Goal: Task Accomplishment & Management: Use online tool/utility

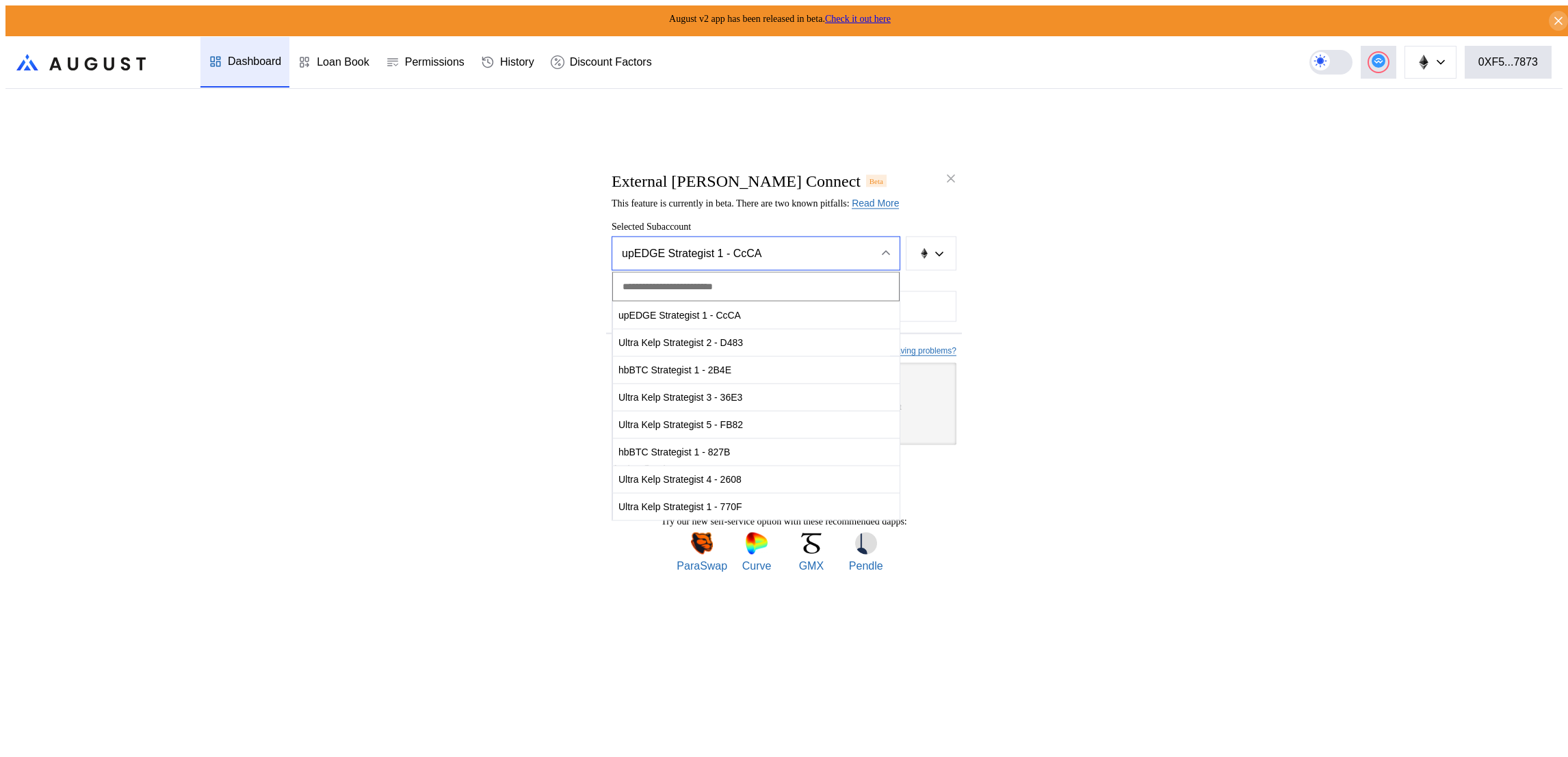
click at [1233, 757] on div "External [PERSON_NAME] Connect Beta This feature is currently in beta. There ar…" at bounding box center [784, 763] width 1557 height 0
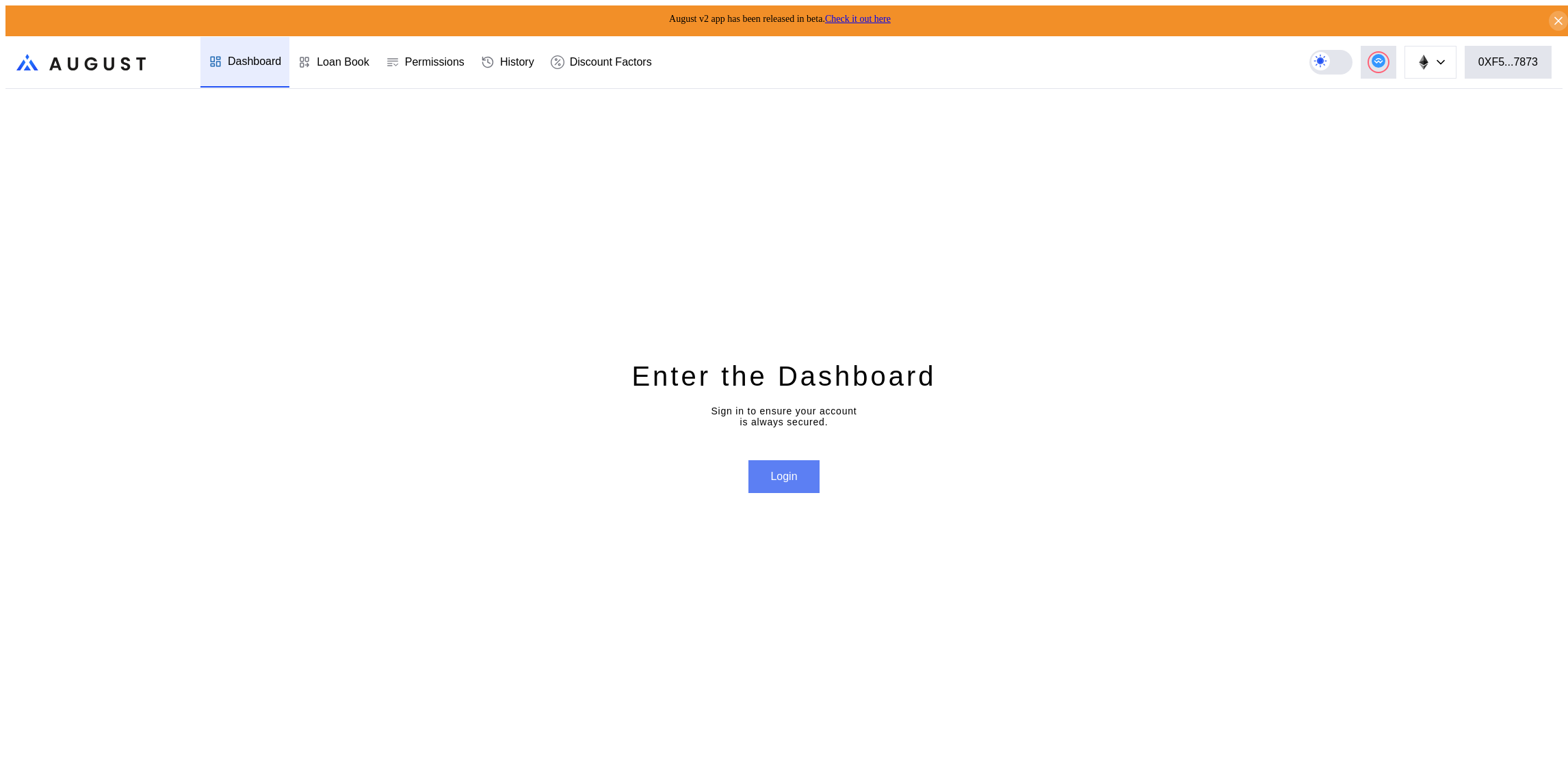
click at [777, 471] on button "Login" at bounding box center [783, 477] width 70 height 33
click at [1531, 78] on header ".cls-1 { fill: url(#radial-gradient); } .cls-1, .cls-2 { stroke-width: 0px; } .…" at bounding box center [784, 63] width 1557 height 52
click at [1519, 46] on button "0XF5...7873" at bounding box center [1507, 62] width 87 height 33
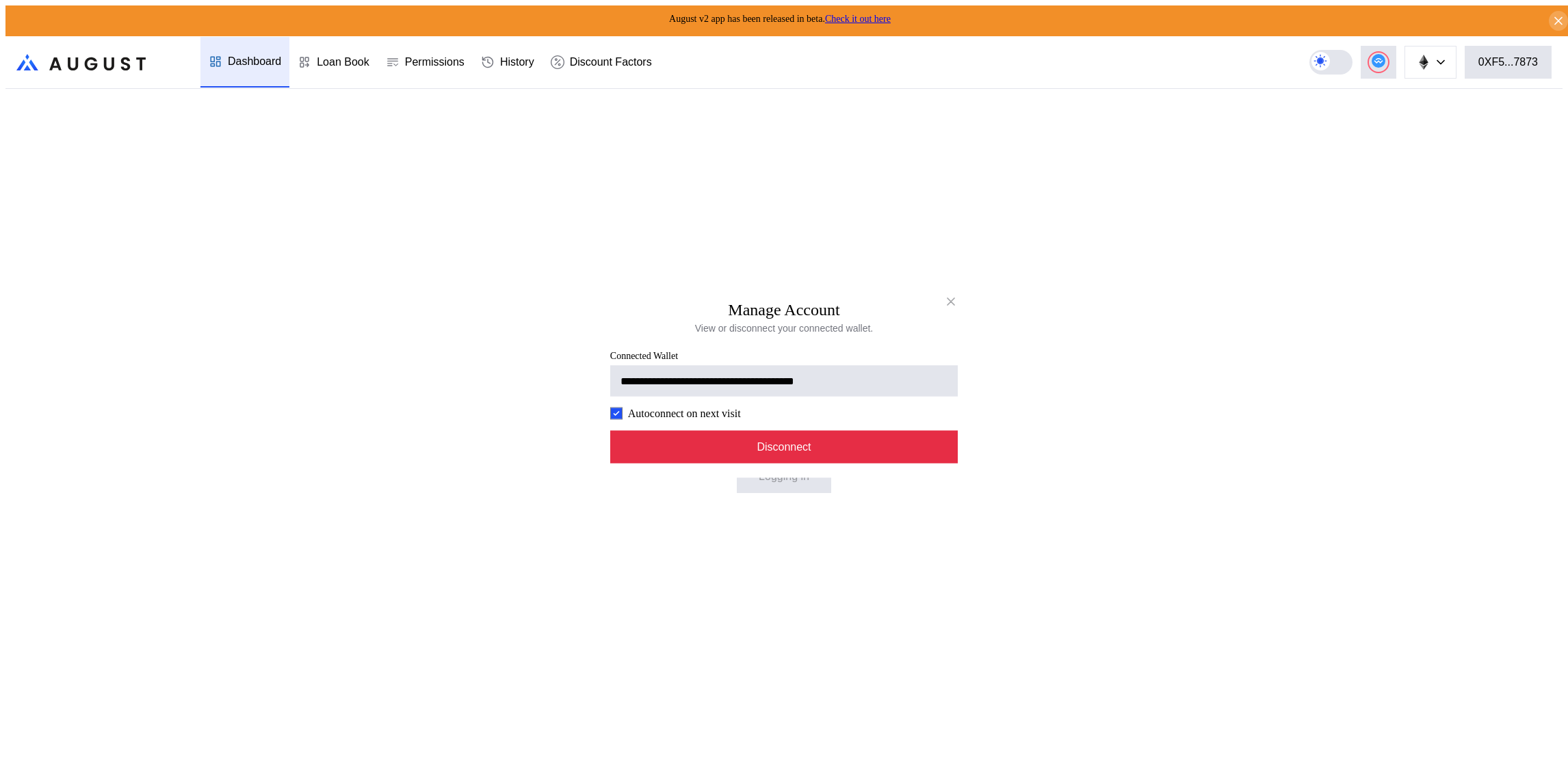
click at [671, 456] on button "Disconnect" at bounding box center [784, 447] width 348 height 33
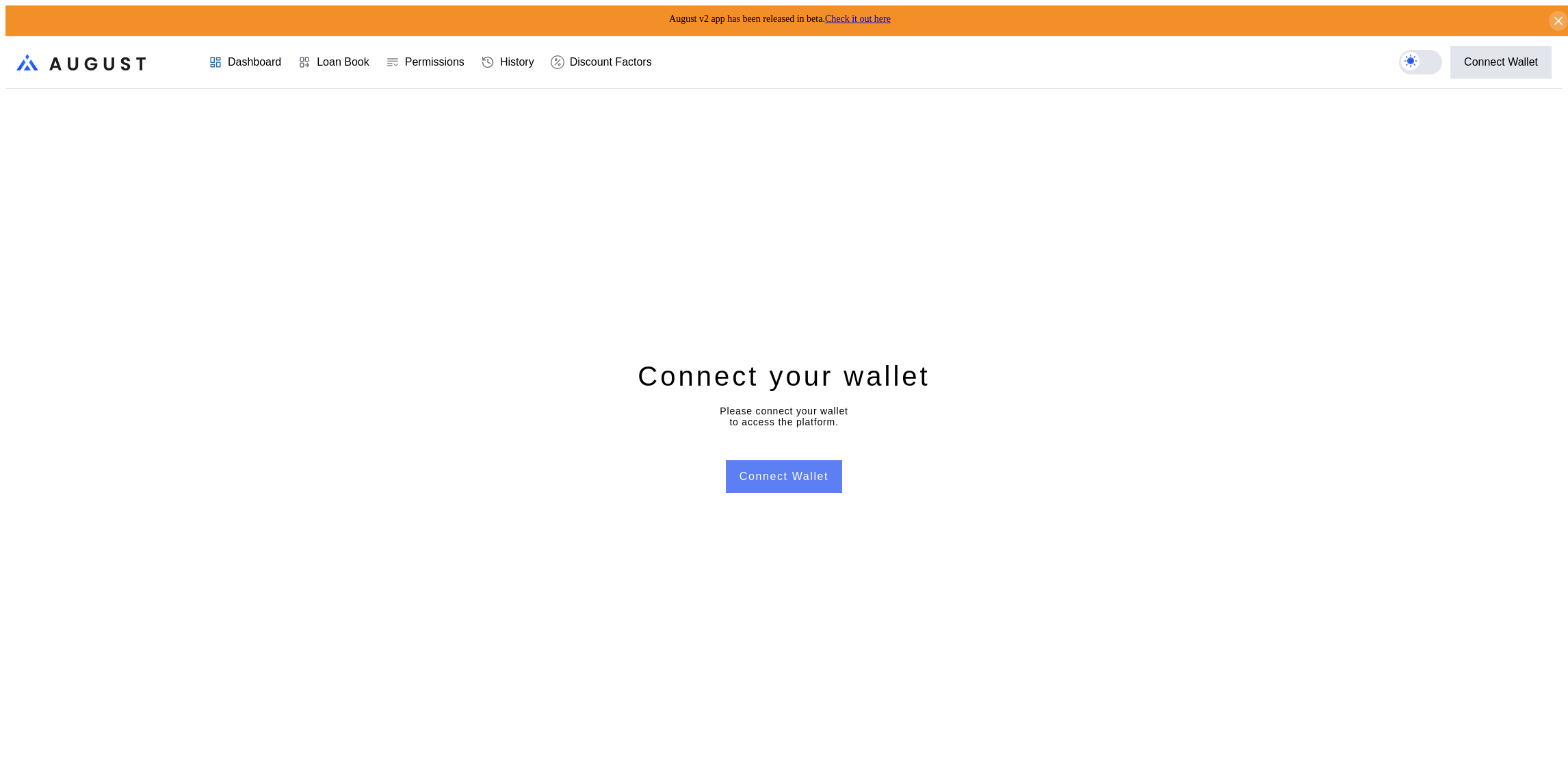
click at [794, 473] on button "Connect Wallet" at bounding box center [784, 477] width 116 height 33
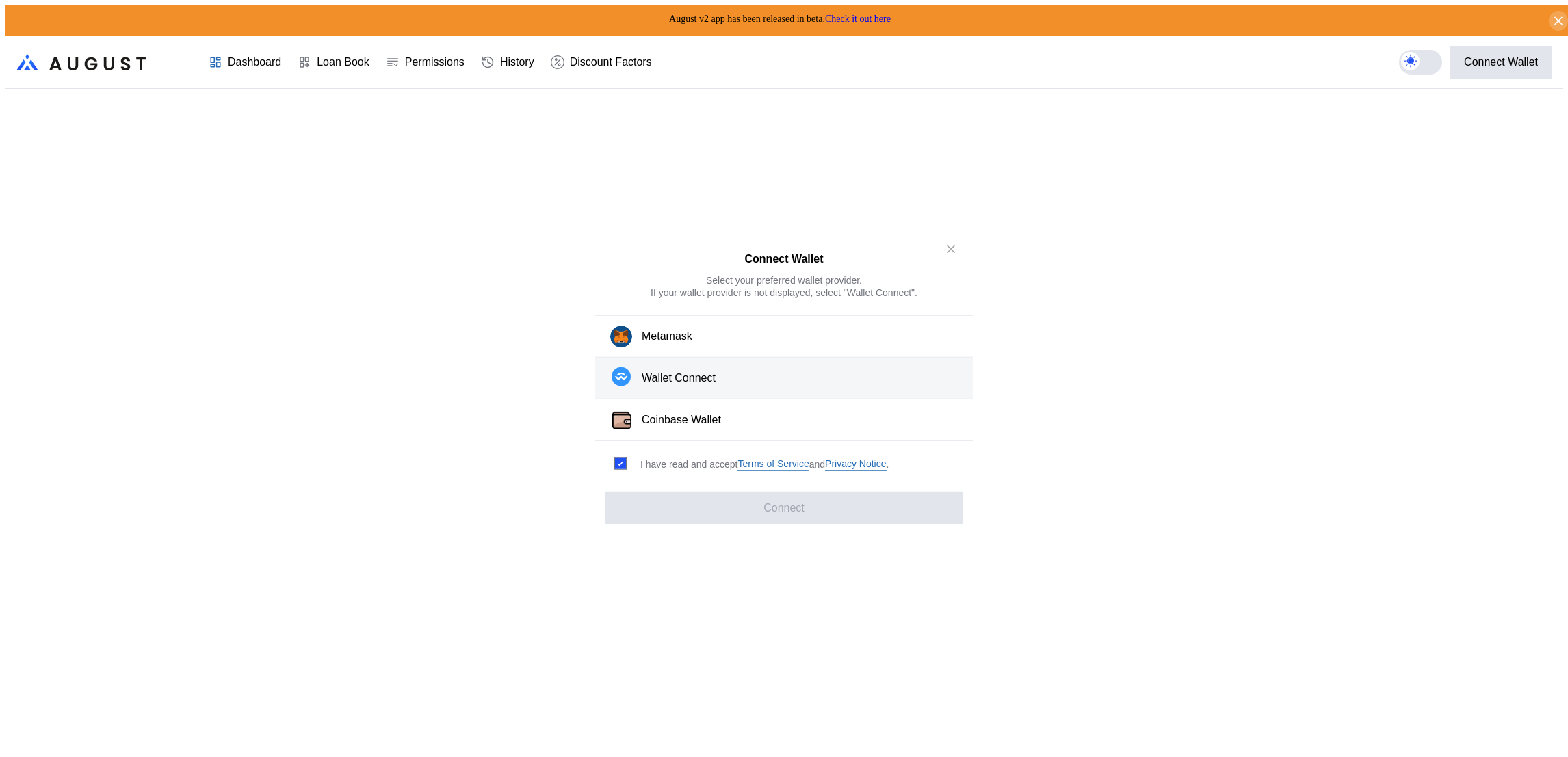
click at [826, 387] on button "Wallet Connect" at bounding box center [784, 378] width 378 height 42
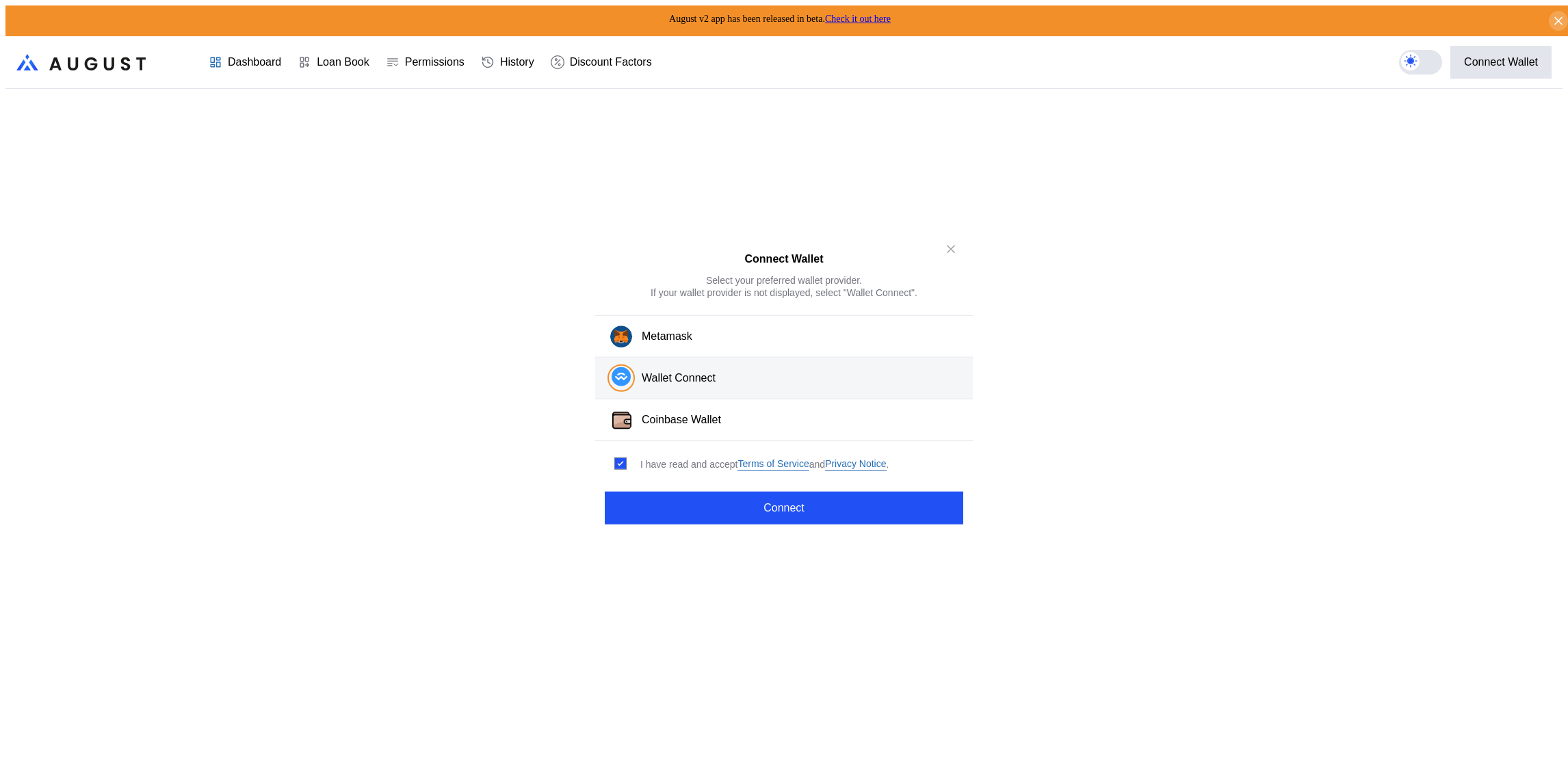
click at [828, 524] on div "Connect Wallet Select your preferred wallet provider. If your wallet provider i…" at bounding box center [784, 378] width 378 height 303
click at [824, 507] on button "Connect" at bounding box center [784, 507] width 359 height 33
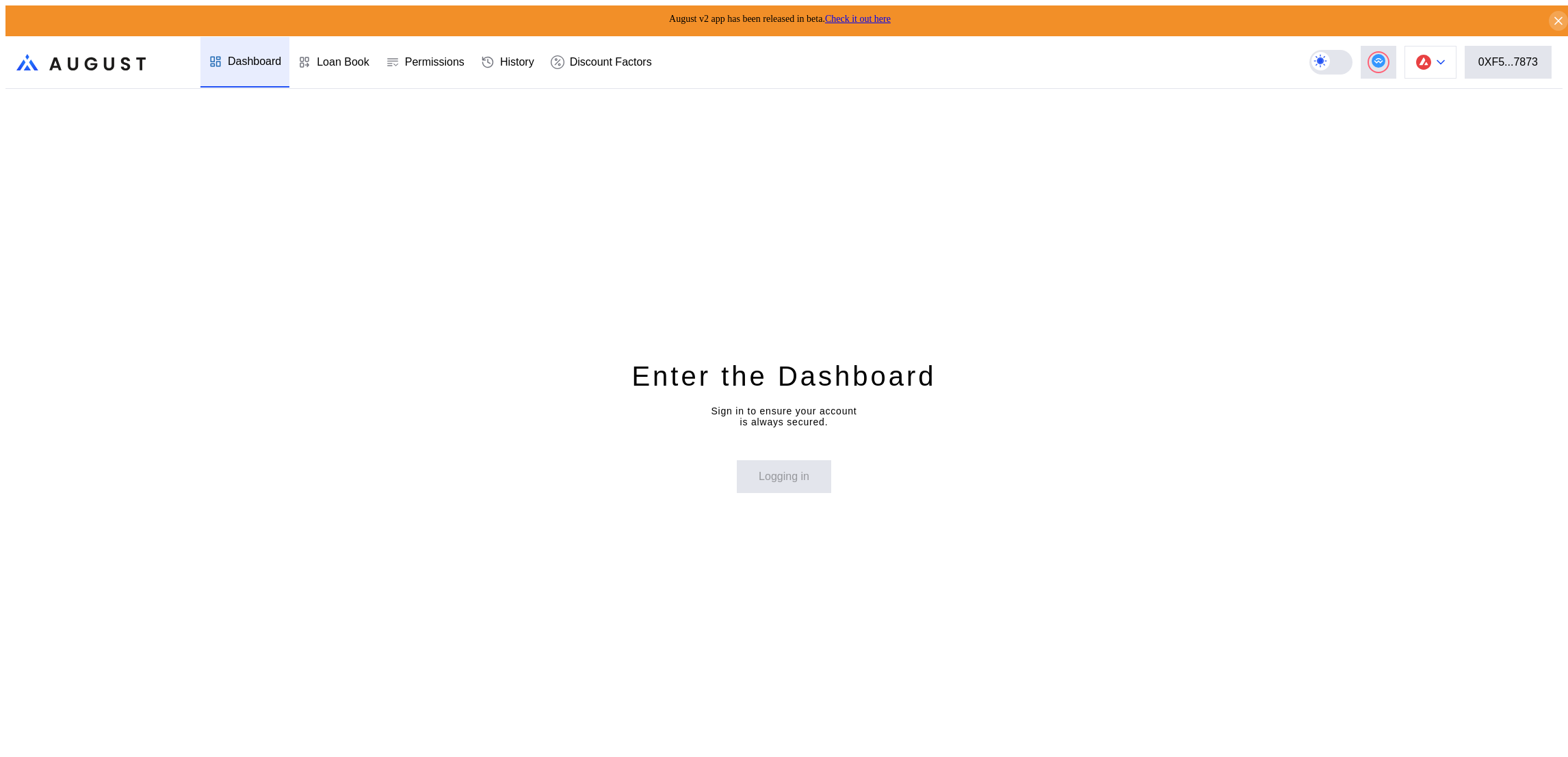
click at [1454, 56] on button at bounding box center [1431, 62] width 52 height 33
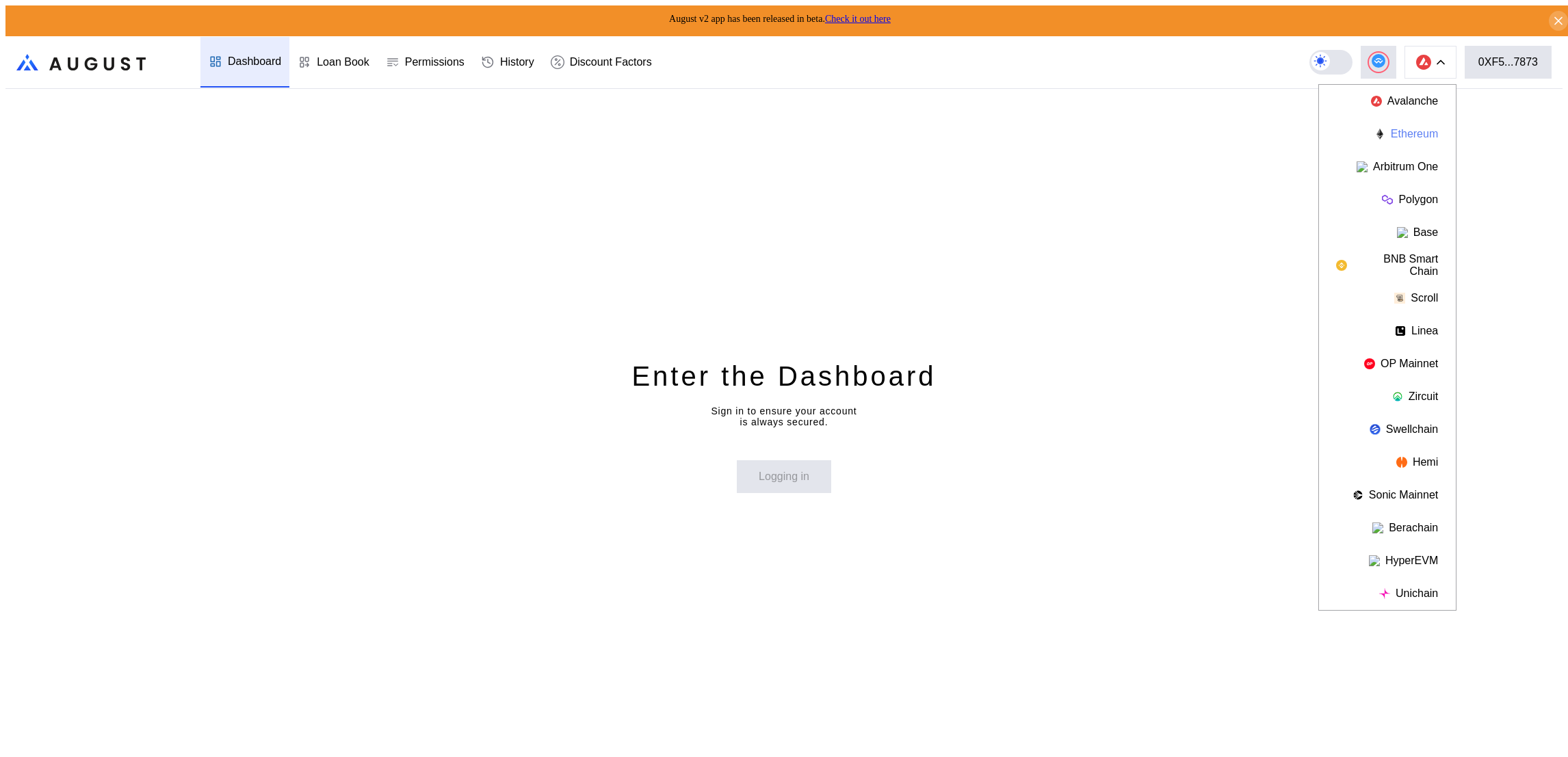
click at [1432, 126] on button "Ethereum" at bounding box center [1388, 134] width 136 height 33
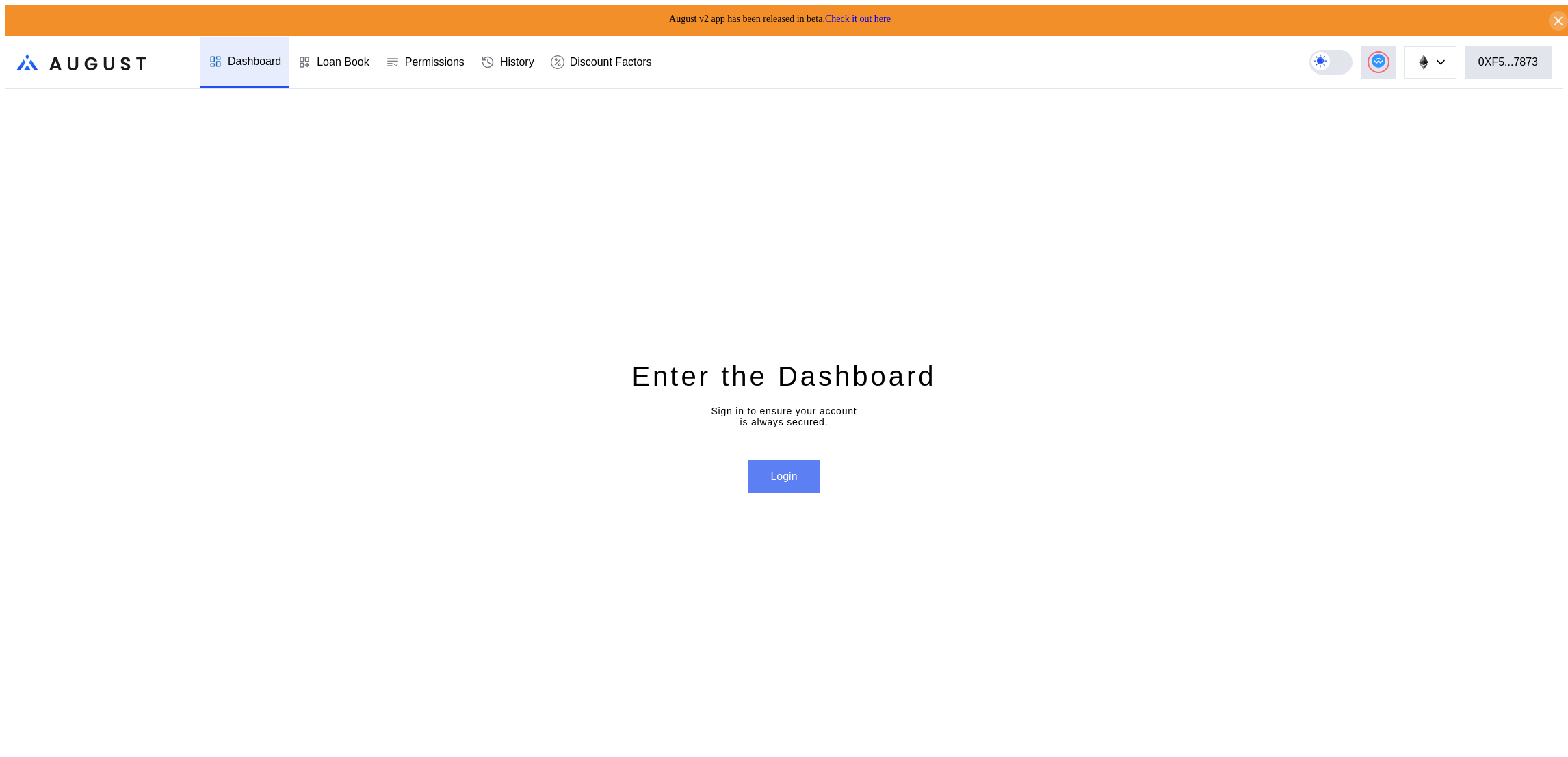
click at [783, 481] on button "Login" at bounding box center [783, 477] width 70 height 33
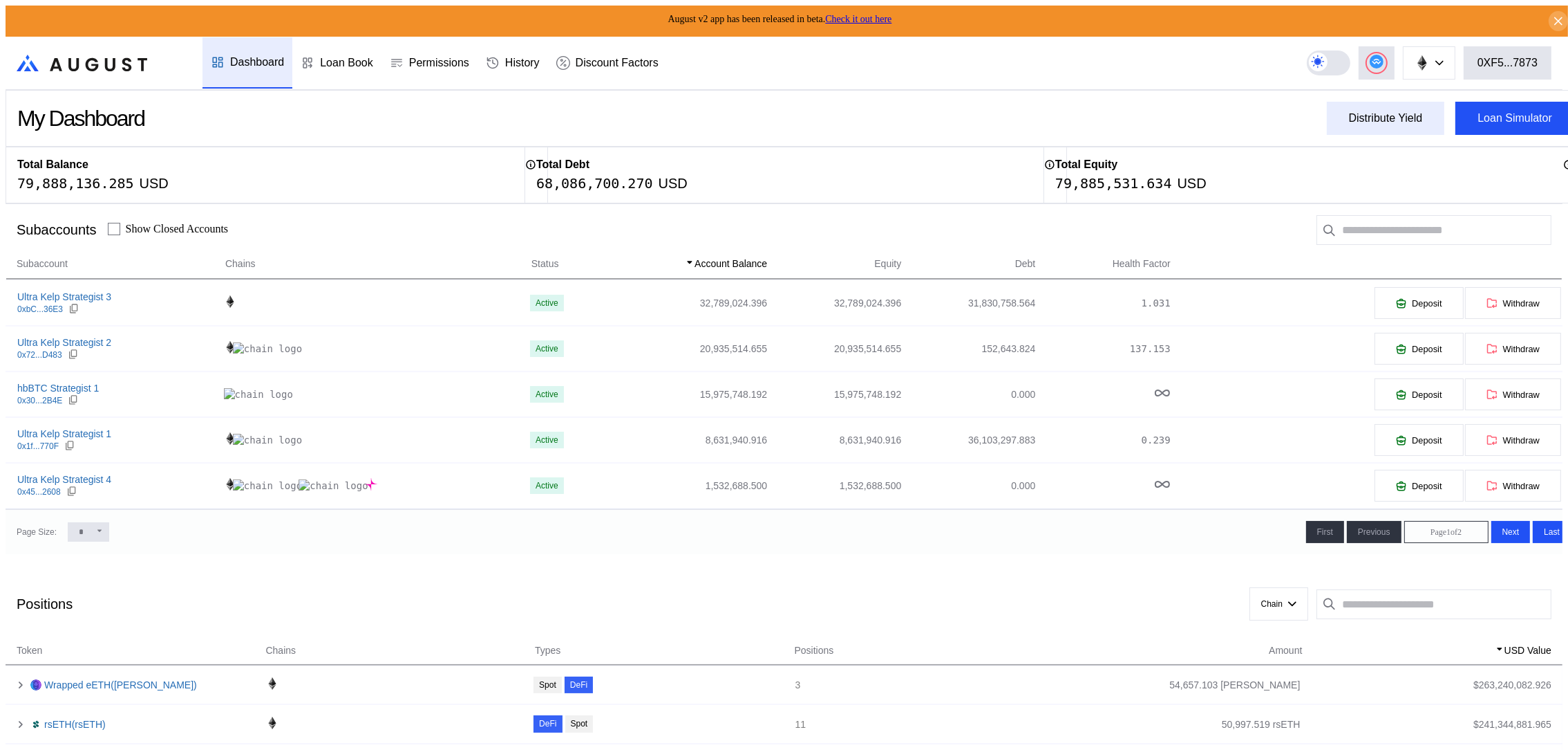
click at [1358, 112] on div "Distribute Yield" at bounding box center [1386, 118] width 74 height 12
type input "**********"
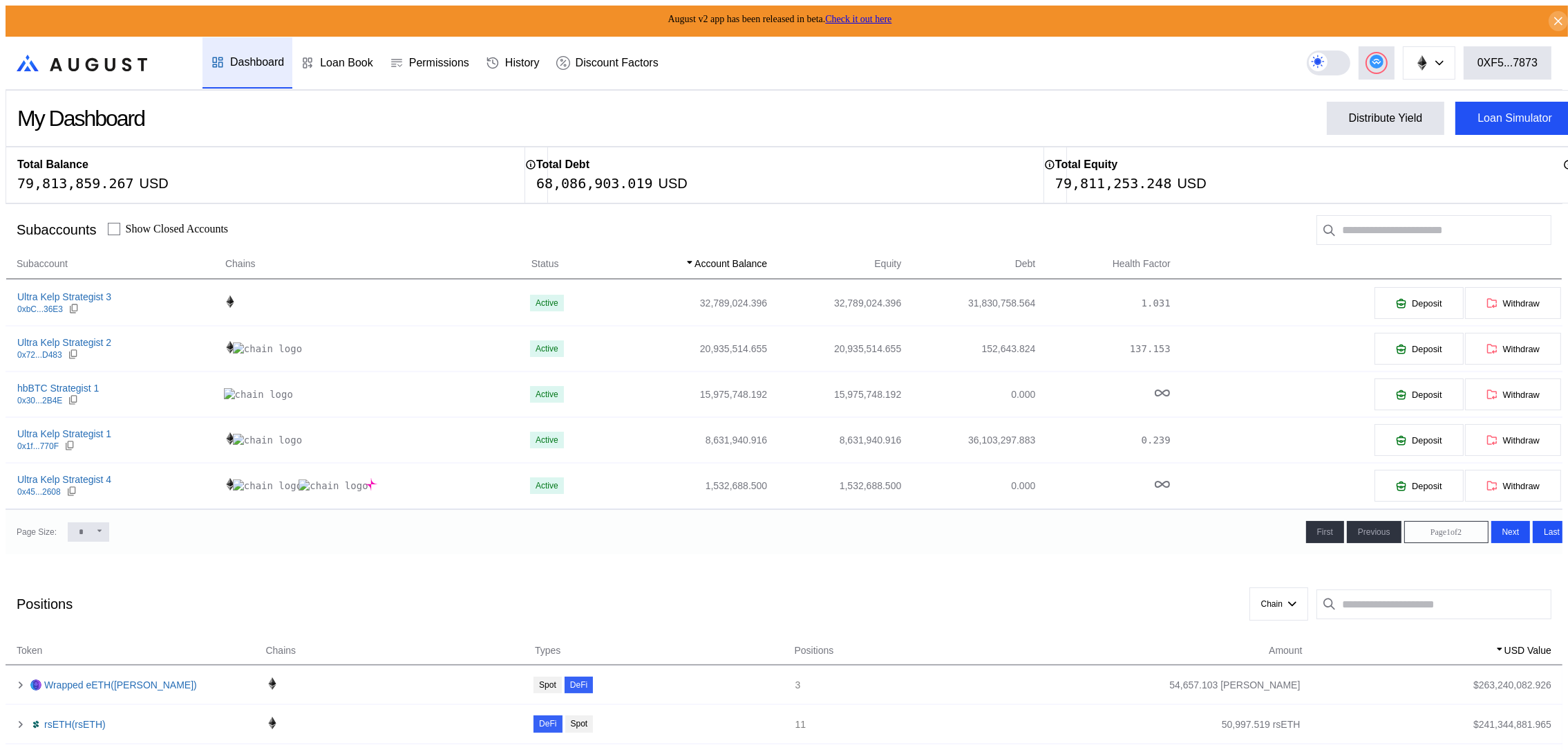
drag, startPoint x: 1054, startPoint y: 169, endPoint x: 1054, endPoint y: 179, distance: 10.0
type input "**********"
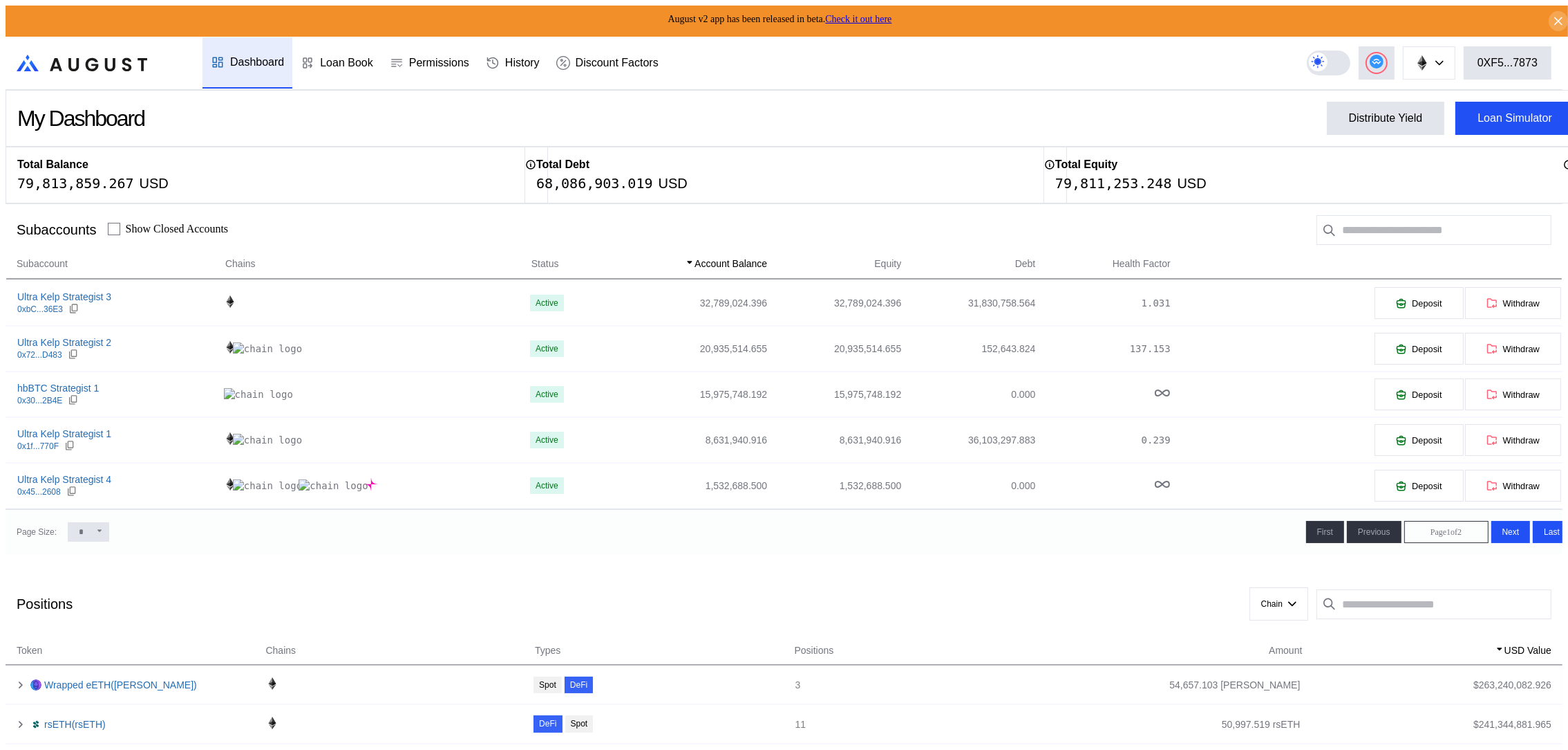
type input "*"
type input "***"
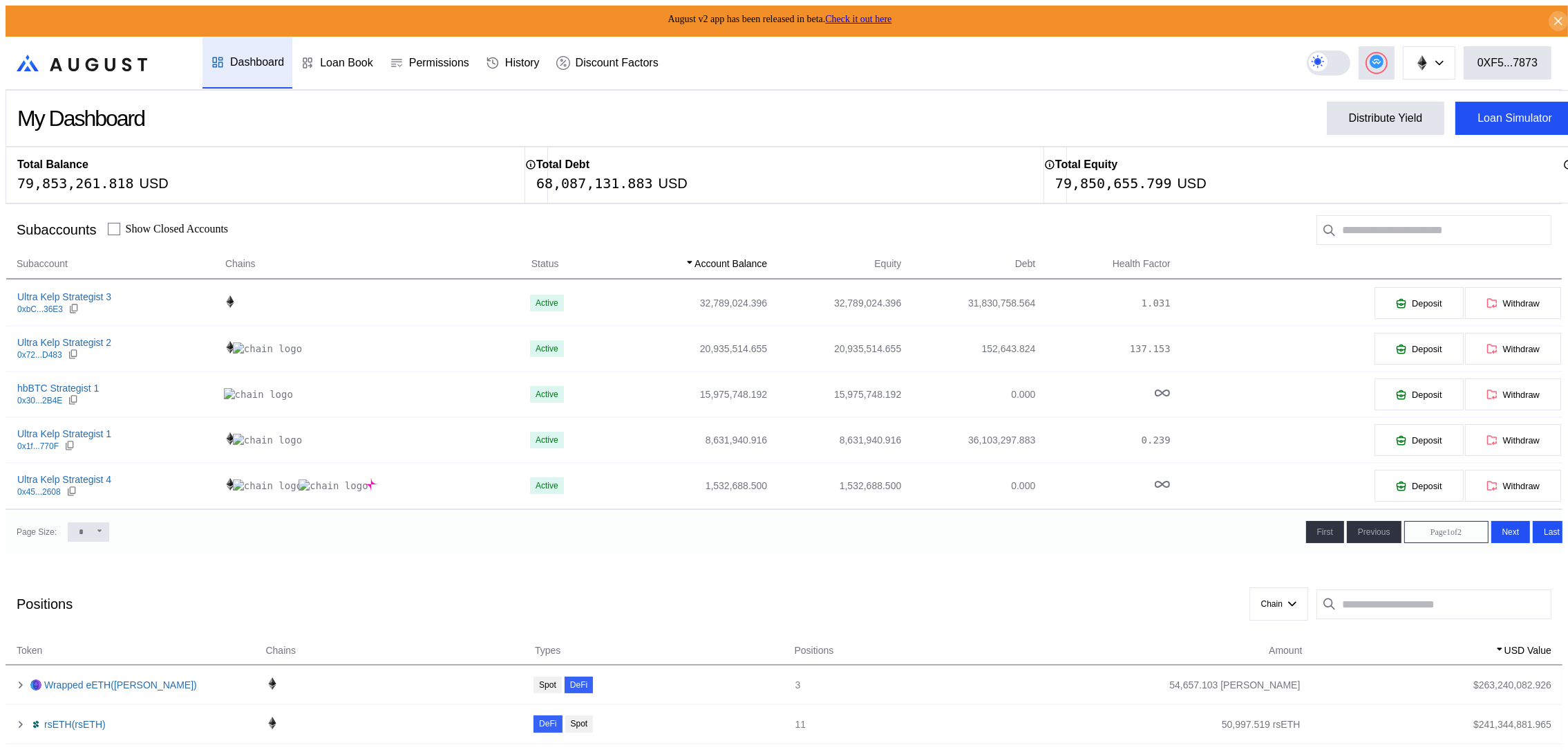
drag, startPoint x: 982, startPoint y: 298, endPoint x: 990, endPoint y: 298, distance: 8.0
type input "****"
drag, startPoint x: 745, startPoint y: 111, endPoint x: 1205, endPoint y: 4, distance: 472.3
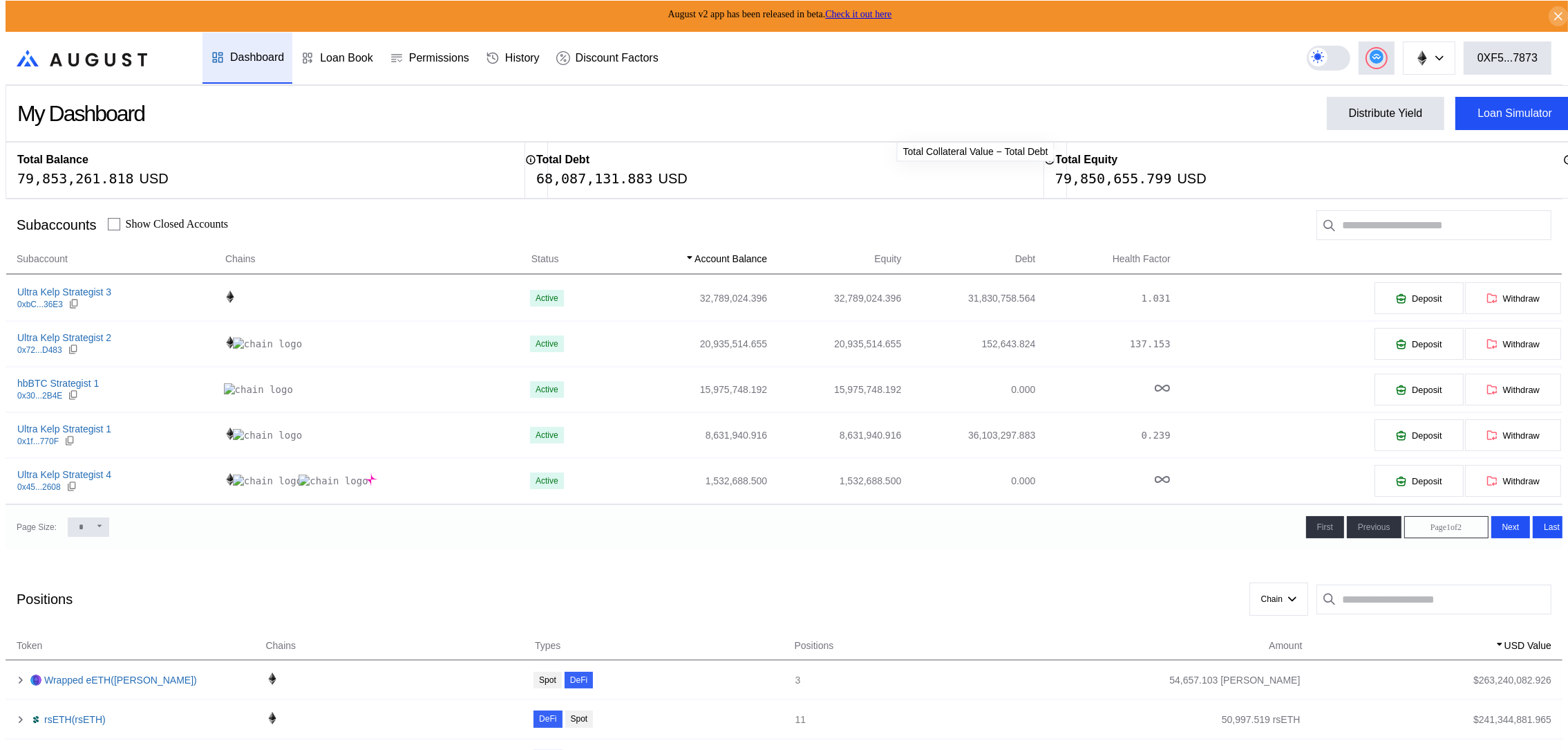
scroll to position [0, 0]
